Goal: Task Accomplishment & Management: Use online tool/utility

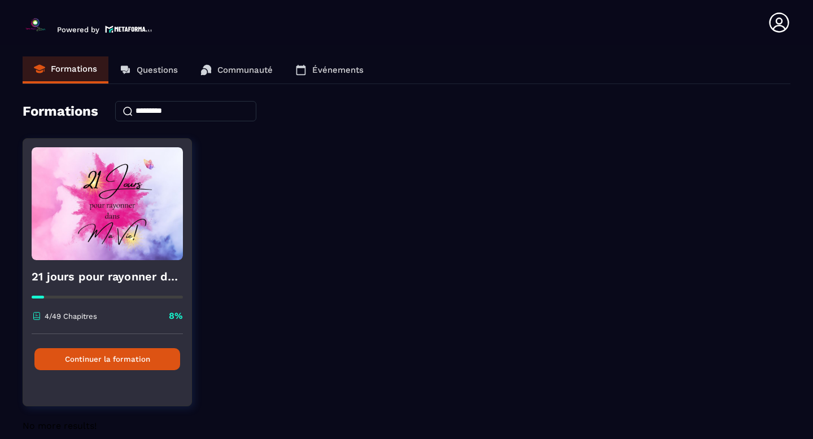
click at [93, 361] on button "Continuer la formation" at bounding box center [107, 359] width 146 height 22
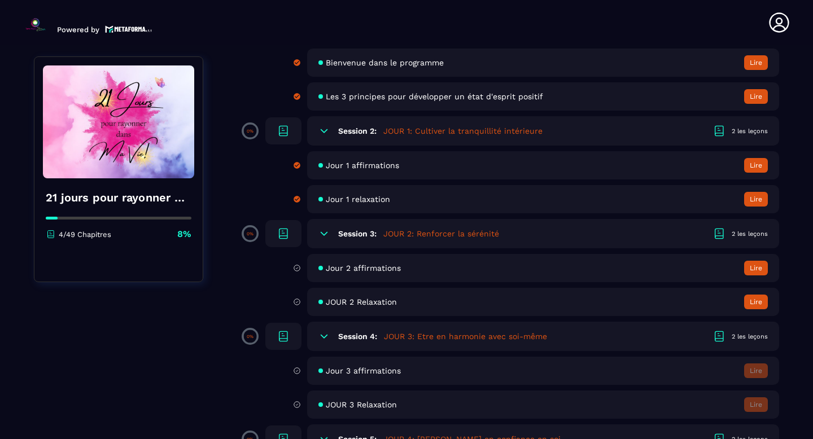
scroll to position [160, 0]
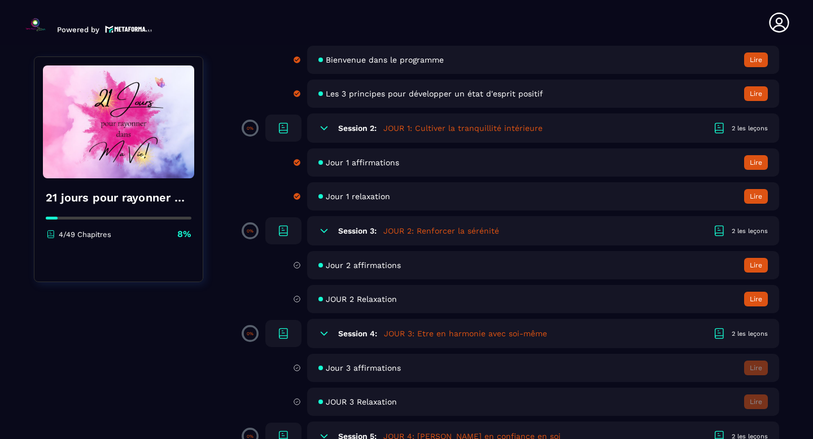
click at [761, 264] on button "Lire" at bounding box center [756, 265] width 24 height 15
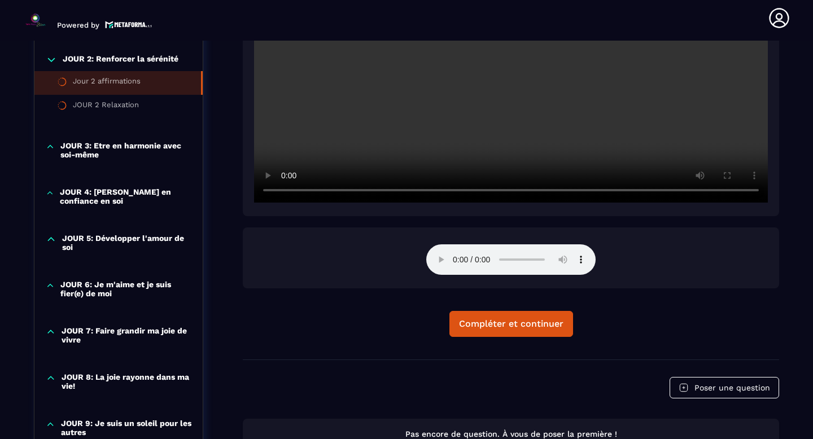
scroll to position [386, 0]
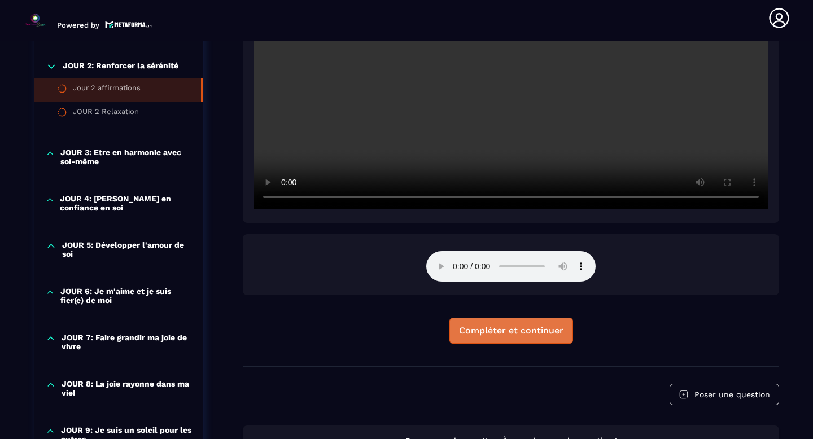
click at [492, 333] on div "Compléter et continuer" at bounding box center [511, 330] width 104 height 11
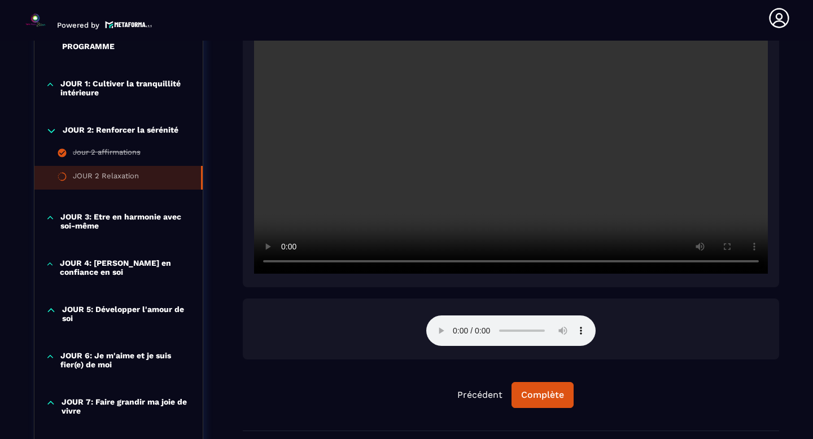
scroll to position [320, 0]
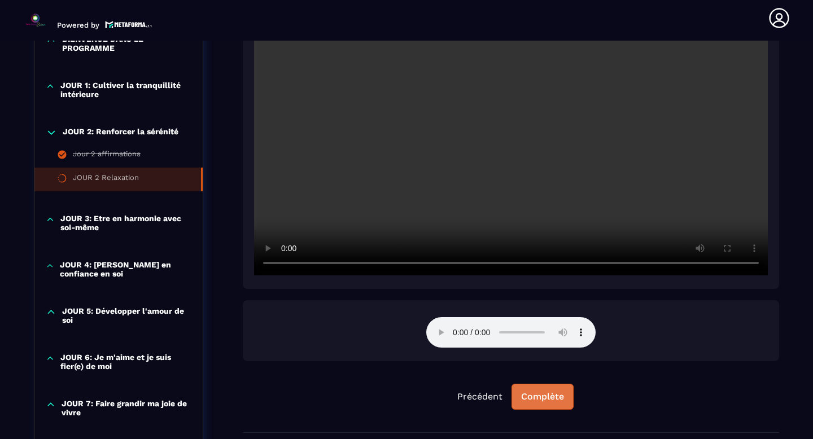
click at [547, 398] on div "Complète" at bounding box center [542, 396] width 43 height 11
click at [50, 133] on icon at bounding box center [51, 132] width 11 height 11
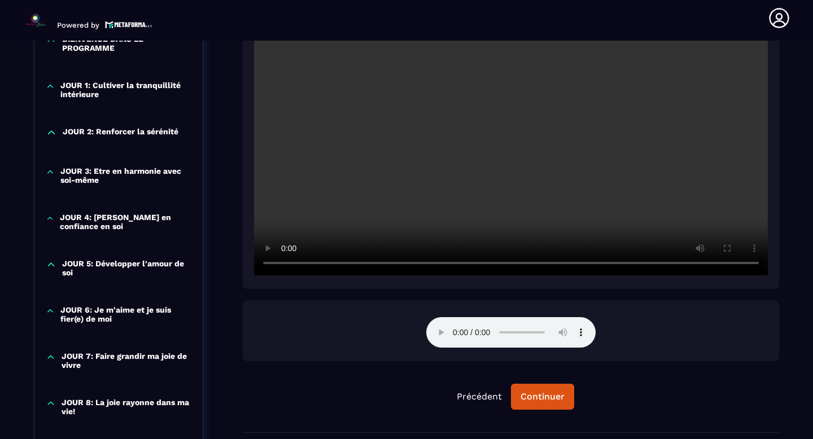
click at [51, 173] on icon at bounding box center [50, 172] width 9 height 11
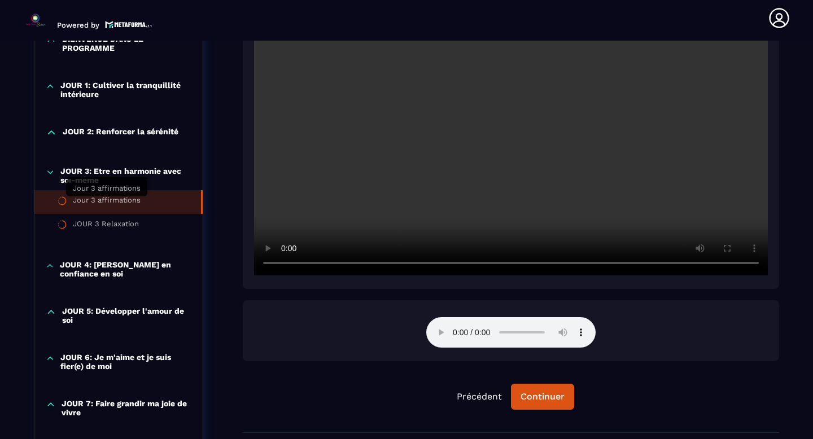
click at [88, 201] on div "Jour 3 affirmations" at bounding box center [107, 202] width 68 height 12
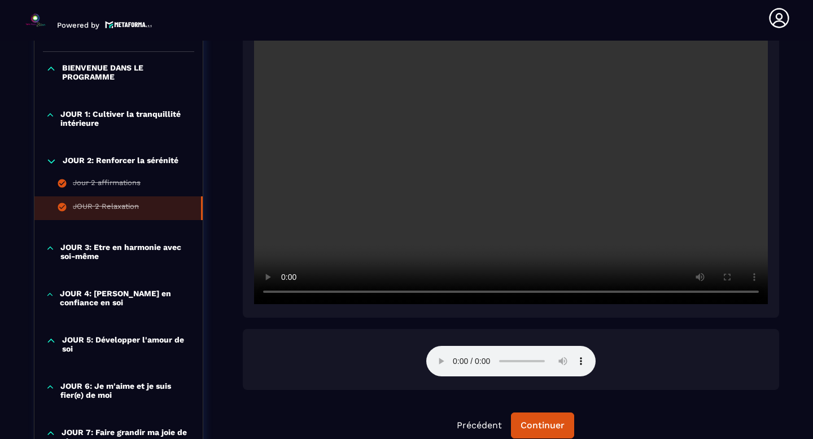
scroll to position [299, 0]
